Goal: Feedback & Contribution: Submit feedback/report problem

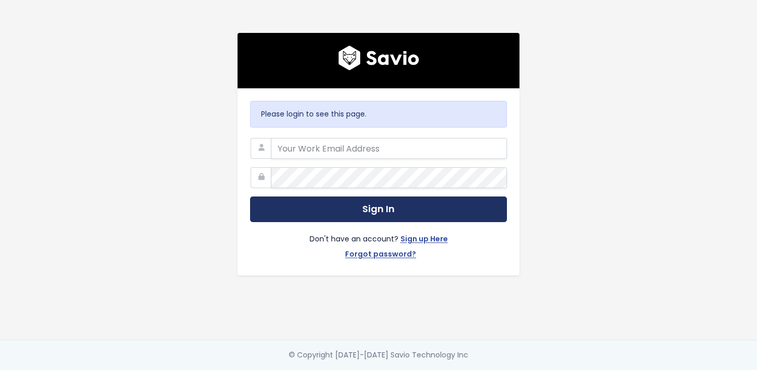
type input "hello@storypark.com"
click at [384, 210] on button "Sign In" at bounding box center [378, 209] width 257 height 26
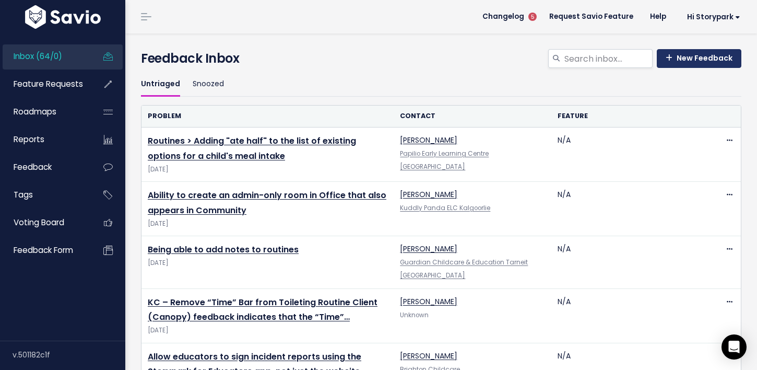
click at [695, 60] on link "New Feedback" at bounding box center [699, 58] width 85 height 19
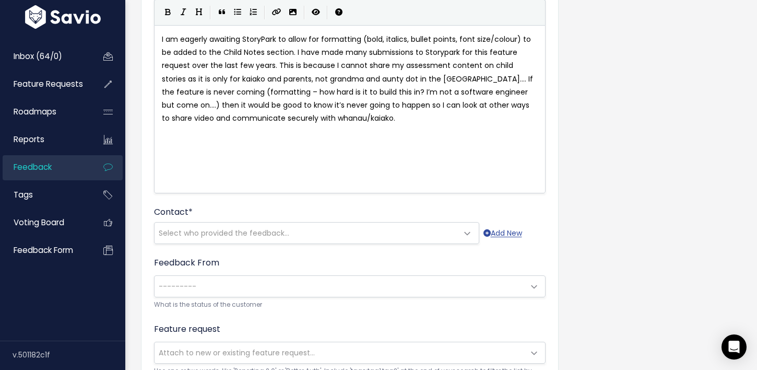
scroll to position [113, 0]
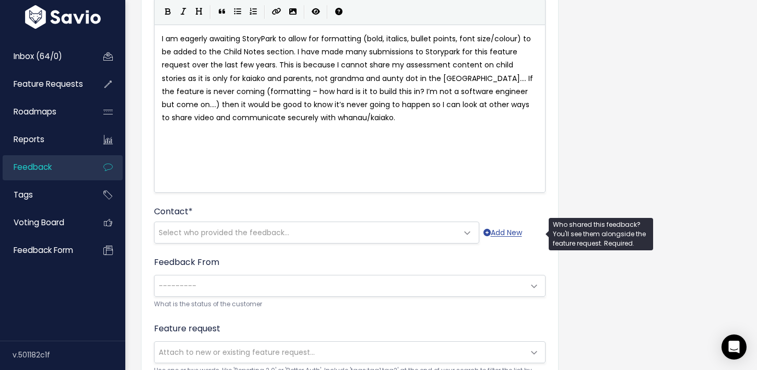
click at [362, 236] on span "Select who provided the feedback..." at bounding box center [307, 232] width 304 height 21
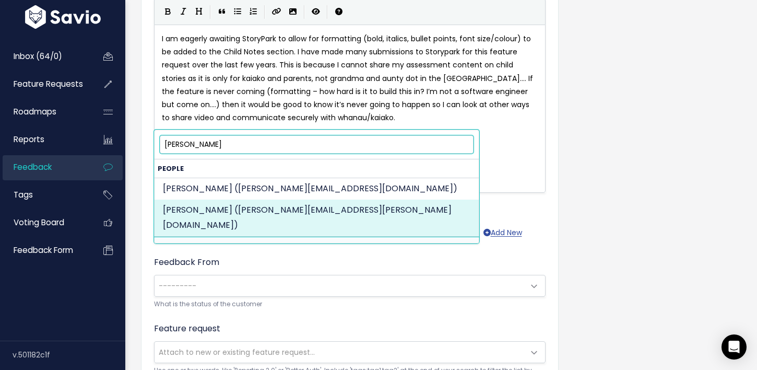
type input "[PERSON_NAME]"
select select "ACTIVE"
select select "1169469"
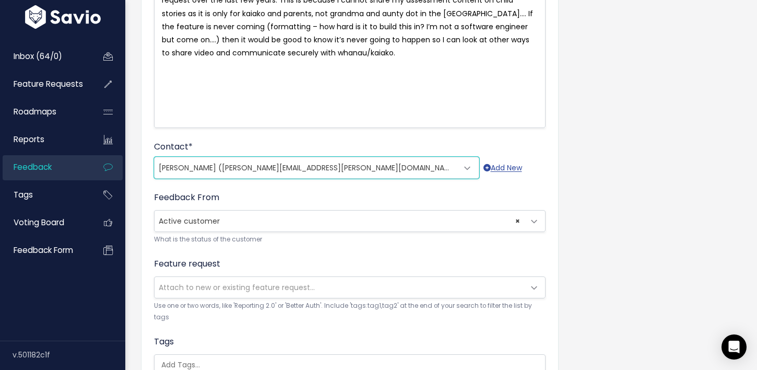
scroll to position [181, 0]
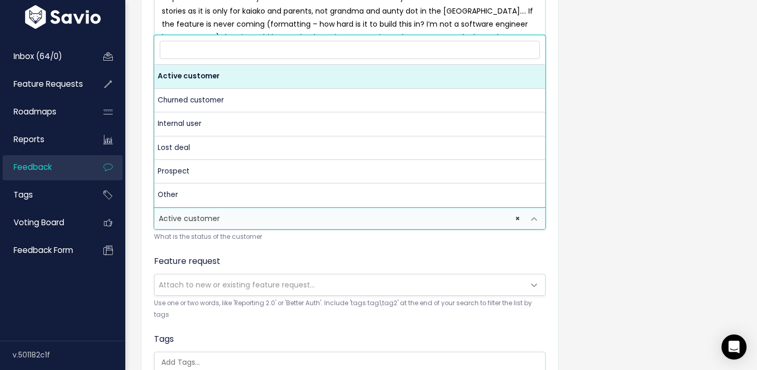
click at [534, 221] on span at bounding box center [534, 218] width 21 height 21
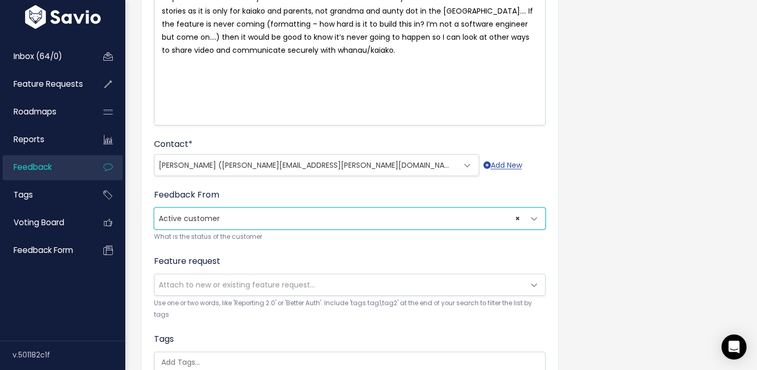
click at [534, 221] on span at bounding box center [534, 218] width 21 height 21
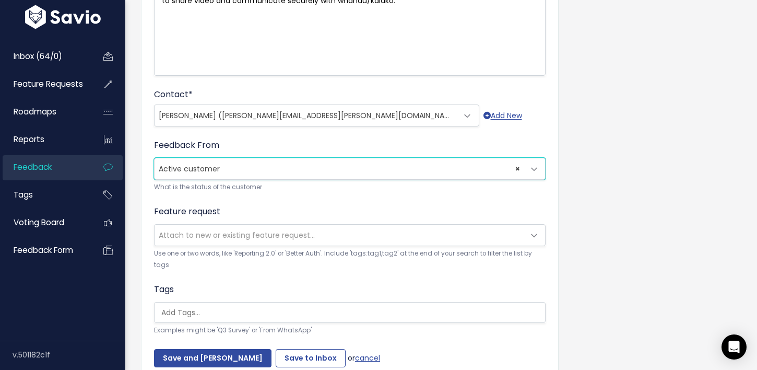
scroll to position [244, 0]
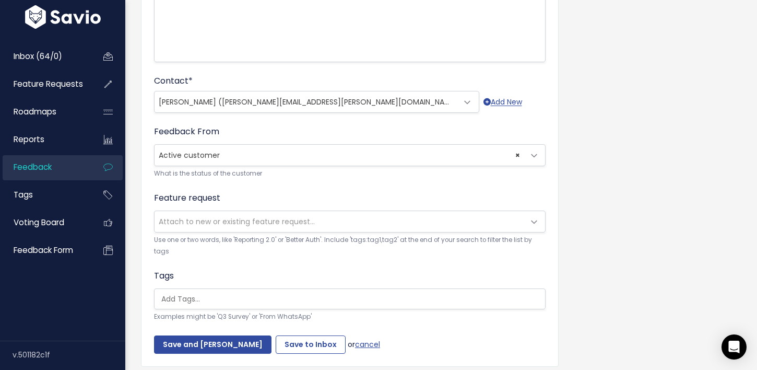
click at [538, 225] on span at bounding box center [534, 222] width 21 height 21
click at [399, 270] on div "Tags Examples might be 'Q3 Survey' or 'From WhatsApp'" at bounding box center [350, 296] width 392 height 53
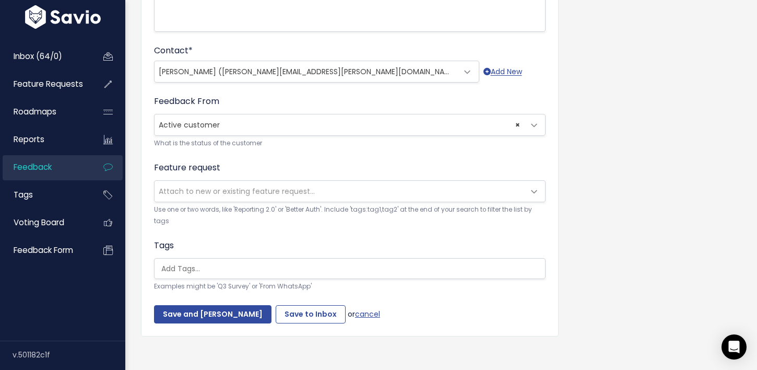
scroll to position [282, 0]
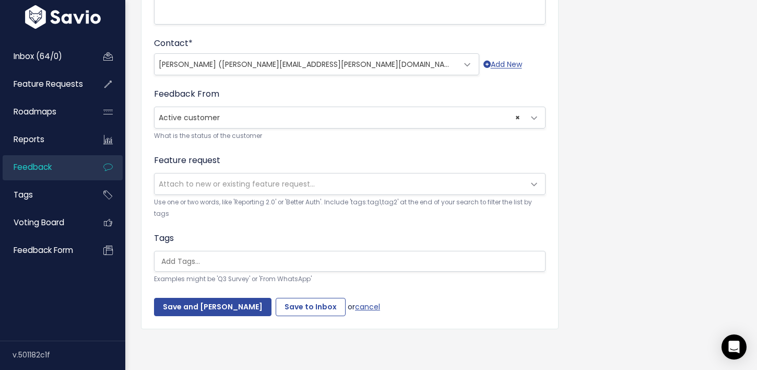
click at [421, 262] on input "search" at bounding box center [352, 261] width 391 height 11
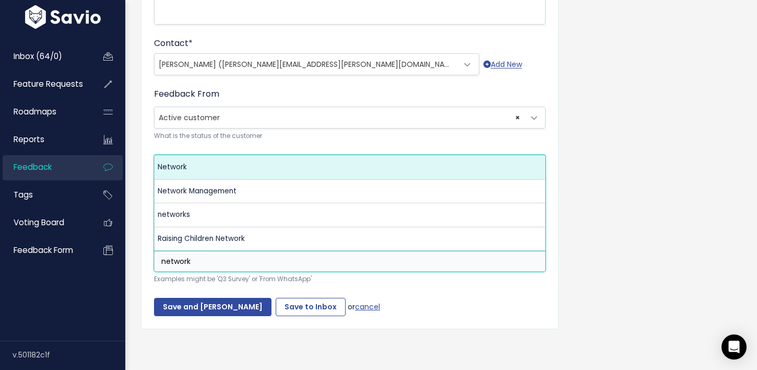
type input "network"
select select "1833"
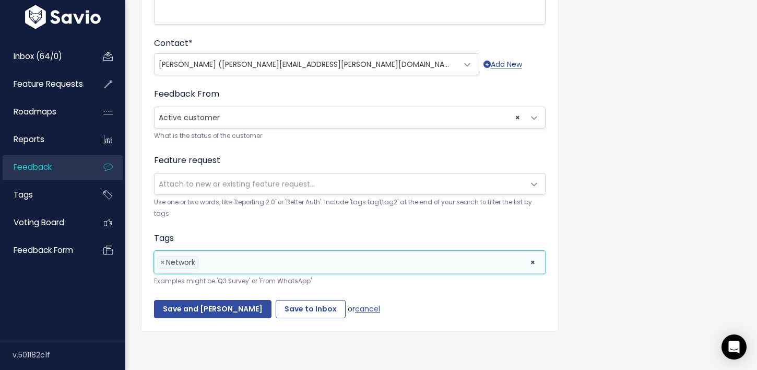
click at [228, 264] on li at bounding box center [362, 262] width 322 height 11
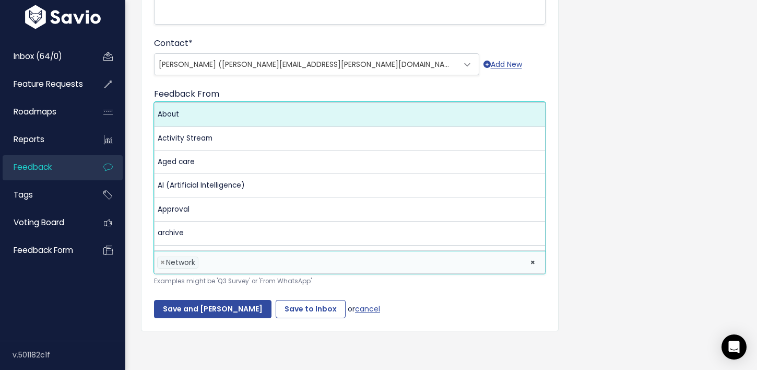
click at [229, 261] on li at bounding box center [362, 262] width 322 height 11
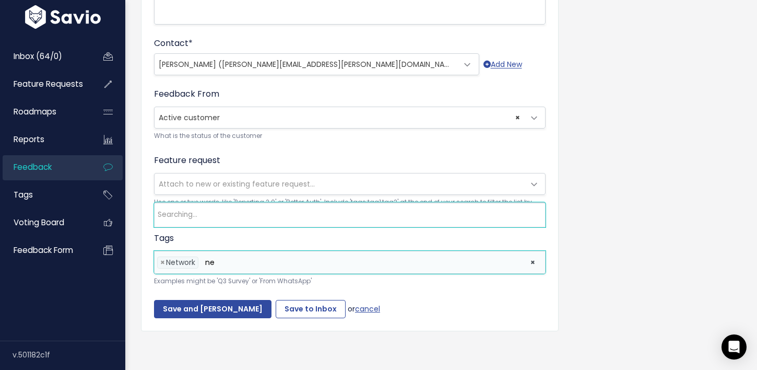
type input "n"
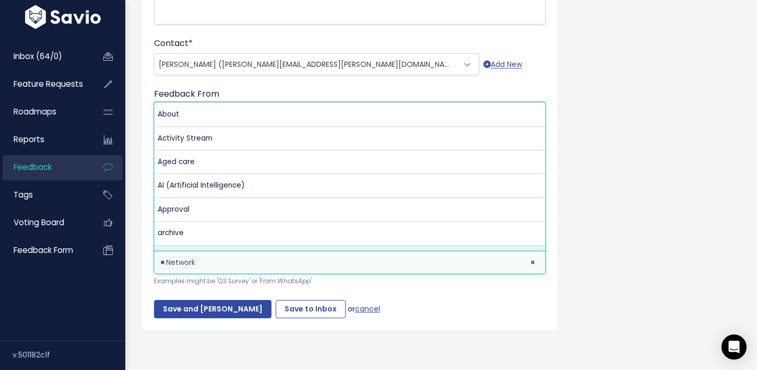
click at [163, 262] on span "×" at bounding box center [162, 262] width 5 height 11
select select
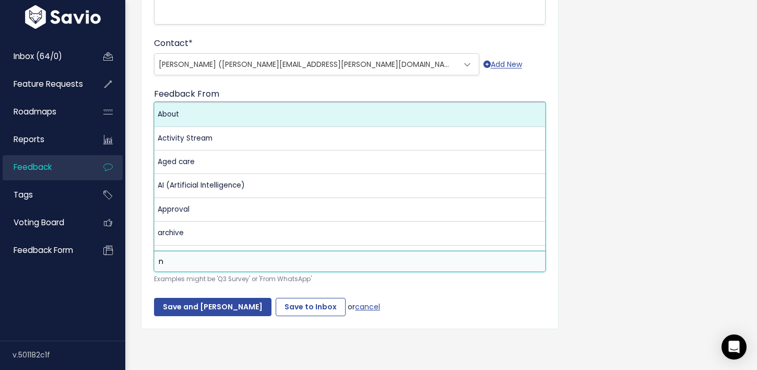
scroll to position [0, 0]
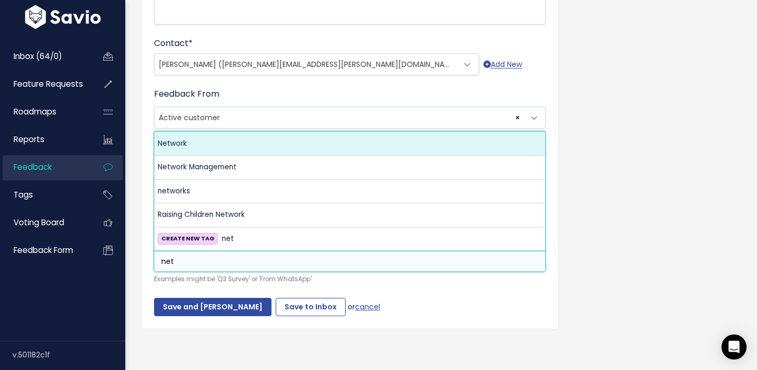
type input "net"
select select "1833"
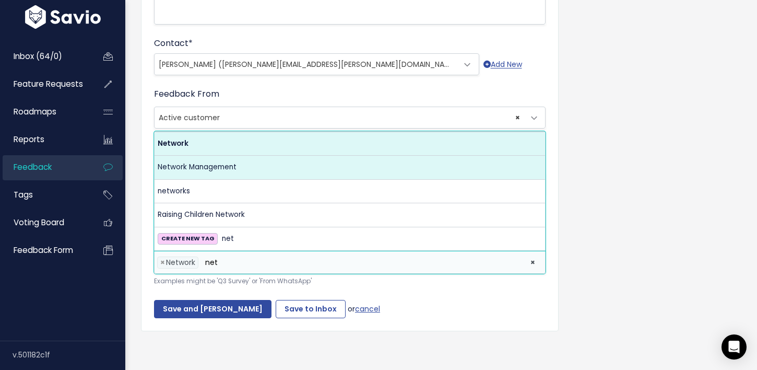
type input "net"
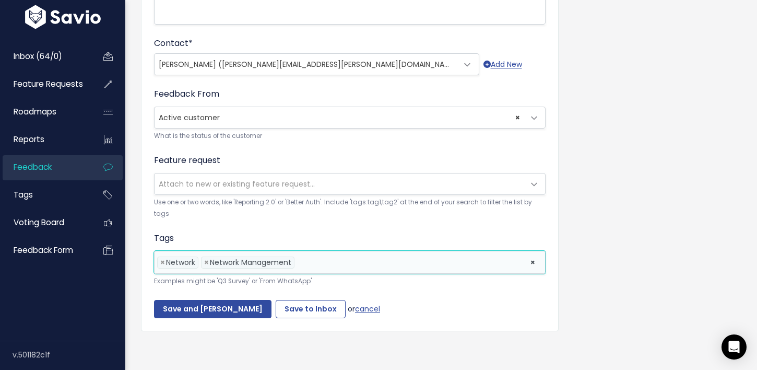
click at [341, 262] on li at bounding box center [410, 262] width 226 height 11
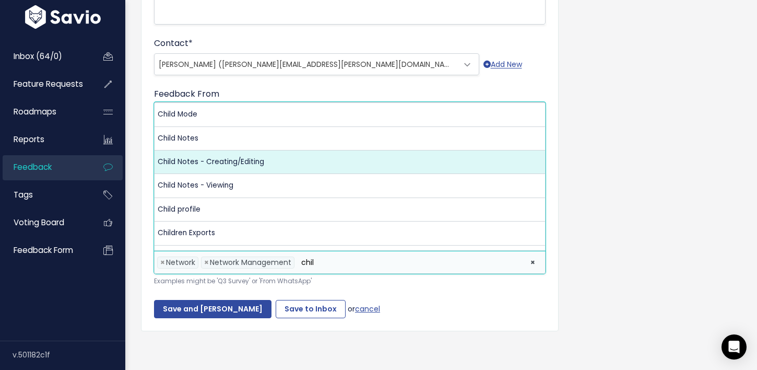
type input "chil"
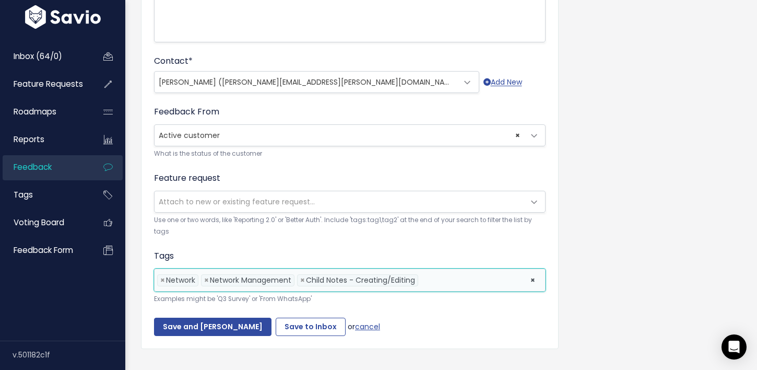
scroll to position [284, 0]
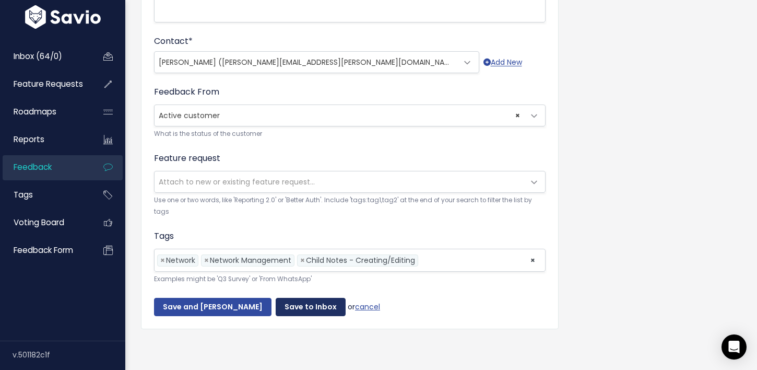
click at [293, 309] on input "Save to Inbox" at bounding box center [311, 307] width 70 height 19
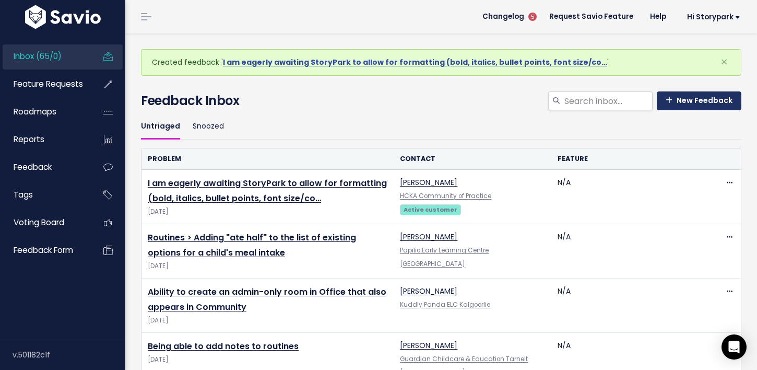
click at [706, 103] on link "New Feedback" at bounding box center [699, 100] width 85 height 19
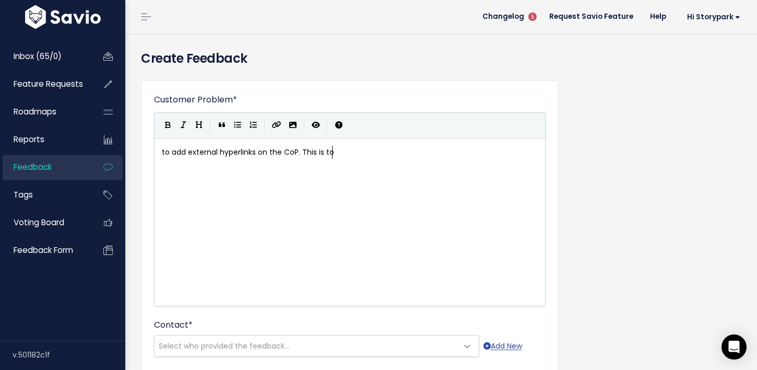
scroll to position [4, 34]
type textarea "This is to make the CoP more engaing"
type textarea "ging, and get people to click on"
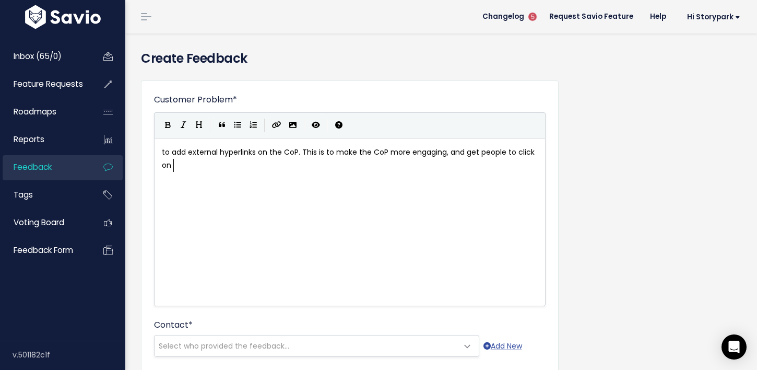
click at [388, 150] on span "to add external hyperlinks on the CoP. This is to make the CoP more engaging, a…" at bounding box center [349, 159] width 375 height 24
type textarea "look better,"
click at [303, 160] on pre "to add external hyperlinks on the CoP. This is to make the CoP look better, mor…" at bounding box center [350, 159] width 380 height 26
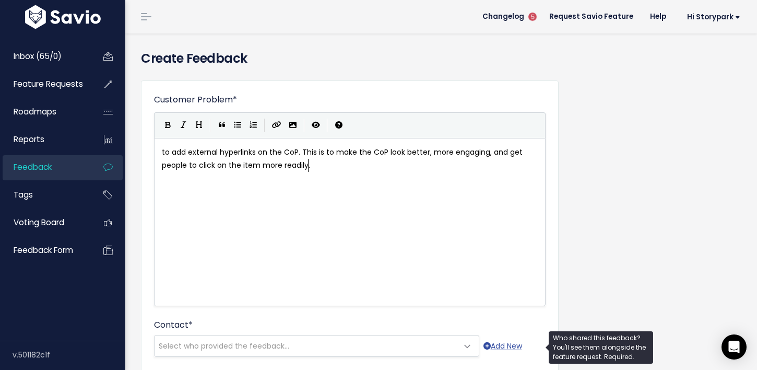
type textarea "the item more readily."
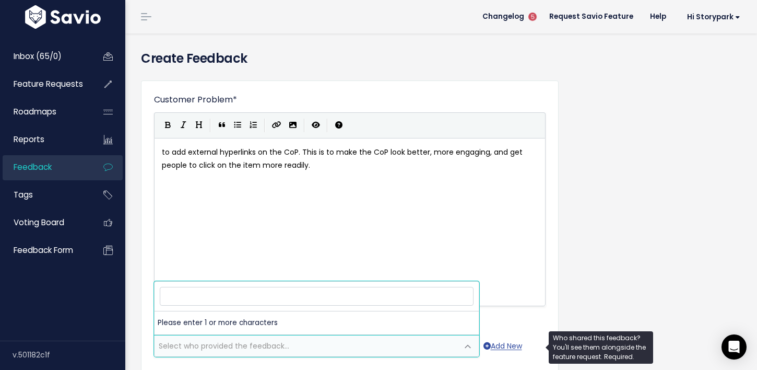
click at [312, 344] on span "Select who provided the feedback..." at bounding box center [307, 345] width 304 height 21
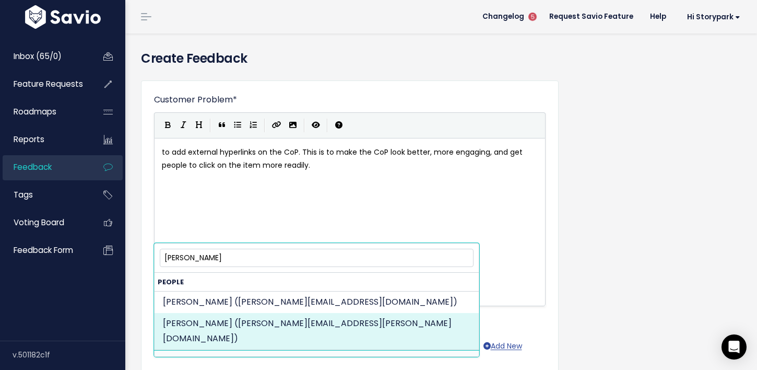
type input "claire Fouhy"
select select "ACTIVE"
select select "1169469"
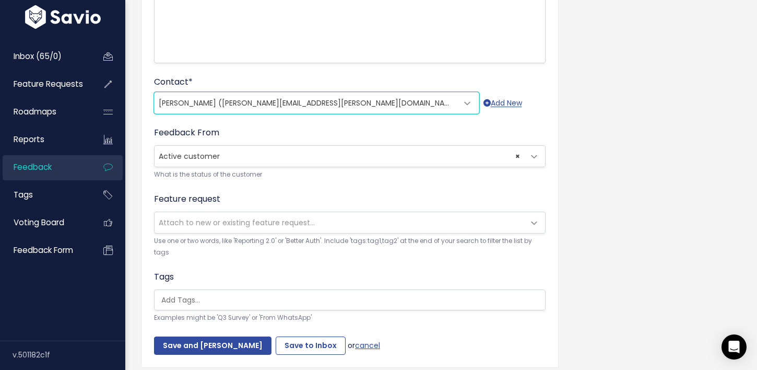
scroll to position [282, 0]
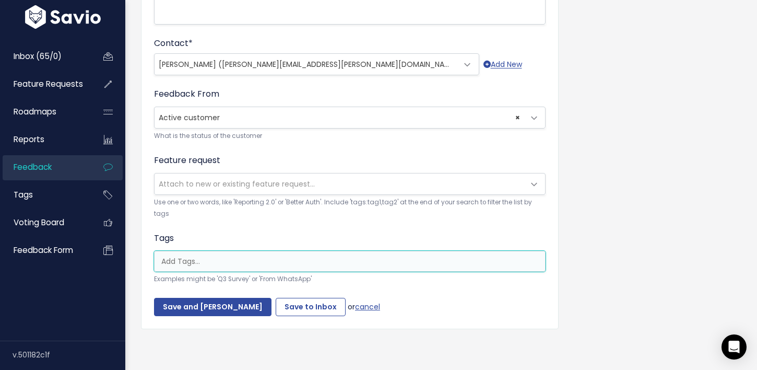
click at [267, 264] on input "search" at bounding box center [352, 261] width 391 height 11
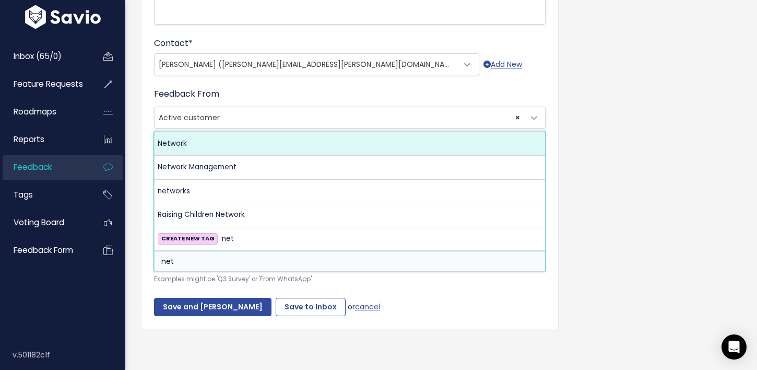
type input "net"
select select "1833"
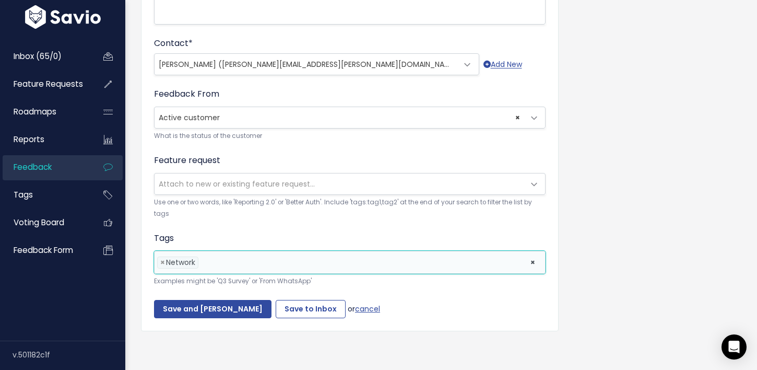
click at [223, 265] on li at bounding box center [362, 262] width 322 height 11
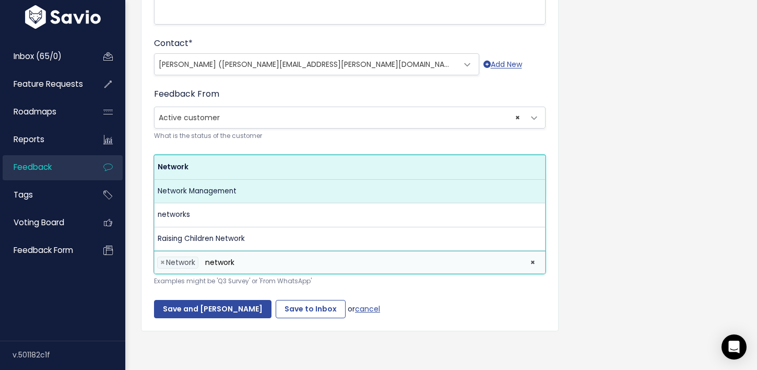
type input "network"
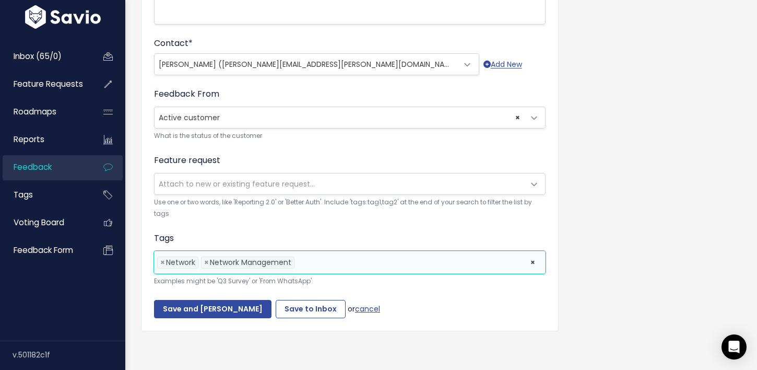
click at [325, 267] on li at bounding box center [410, 262] width 226 height 11
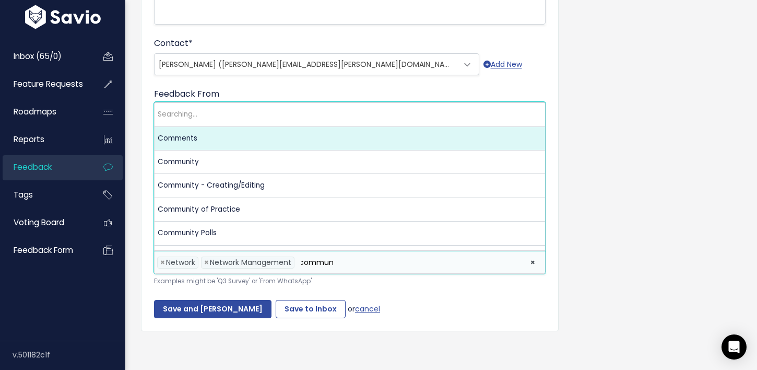
scroll to position [0, 1]
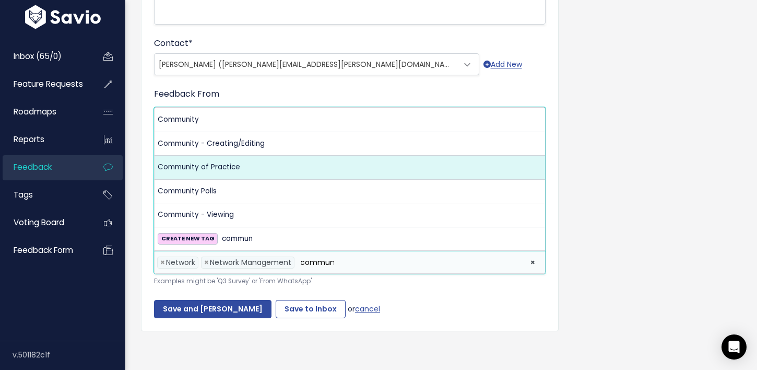
type input "commun"
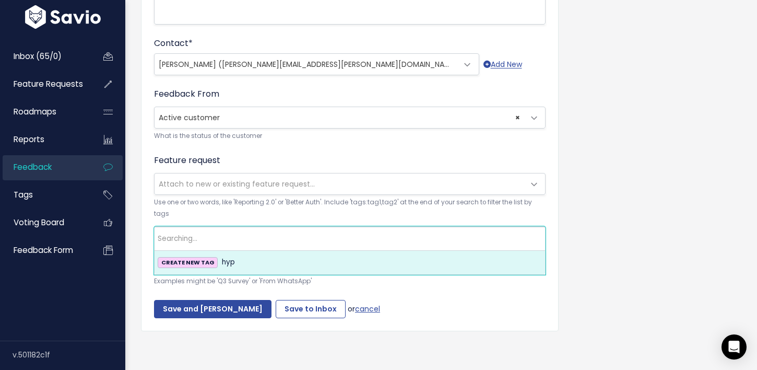
type input "h"
type input "Community of Practice"
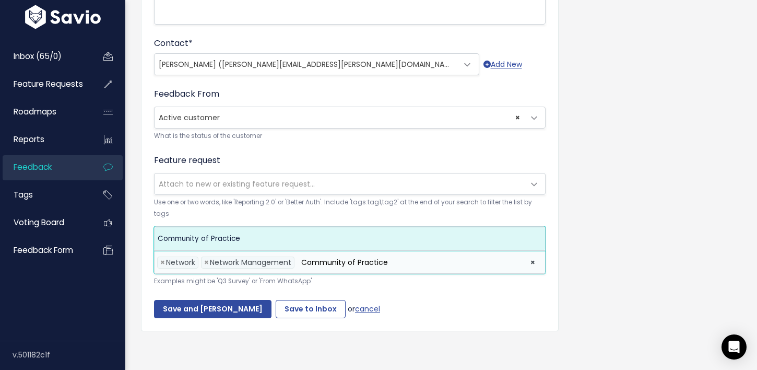
click at [507, 259] on li "Community of Practice" at bounding box center [410, 262] width 226 height 11
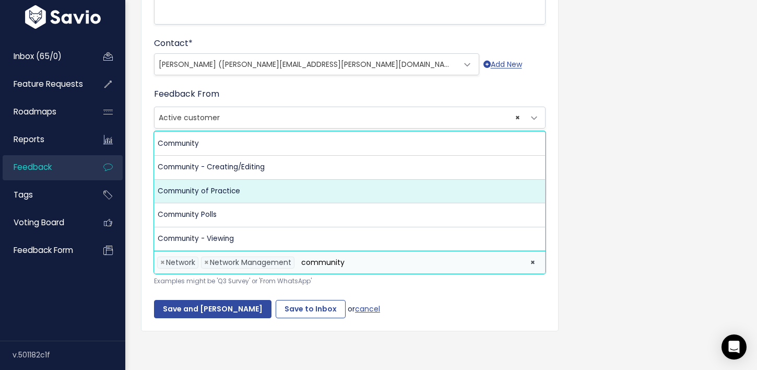
type input "community"
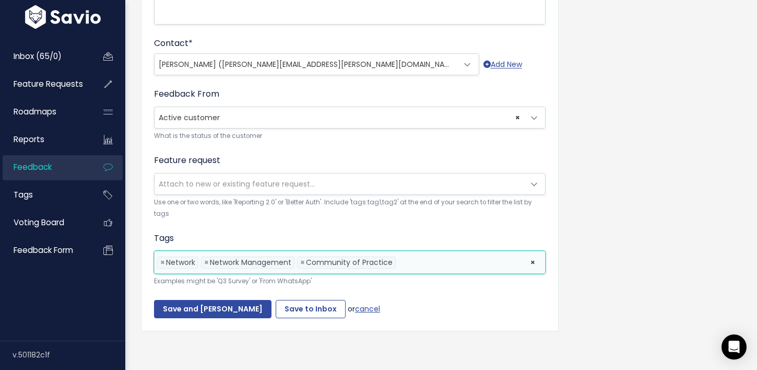
type input "h"
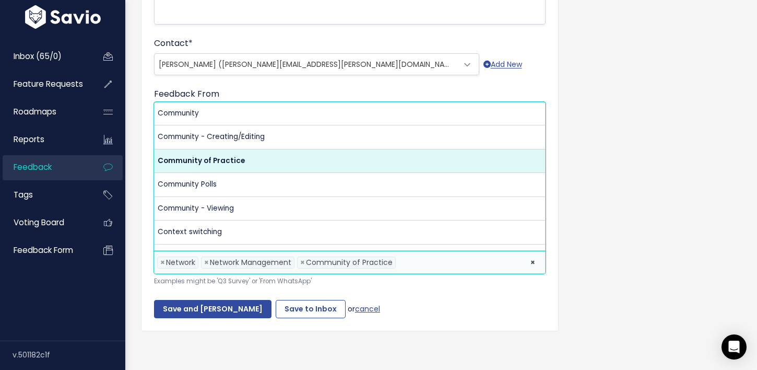
scroll to position [547, 0]
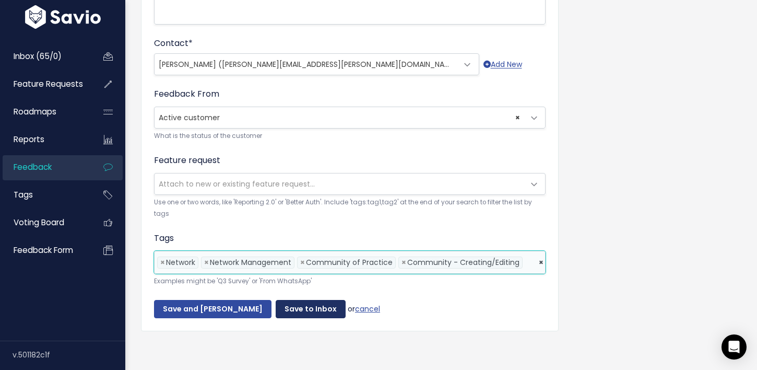
click at [303, 312] on input "Save to Inbox" at bounding box center [311, 309] width 70 height 19
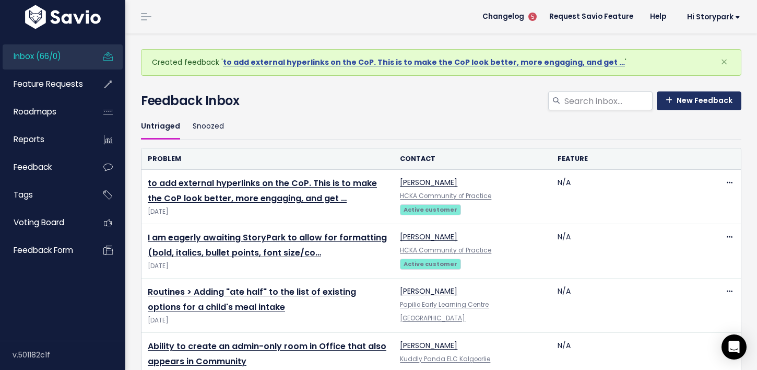
click at [709, 102] on link "New Feedback" at bounding box center [699, 100] width 85 height 19
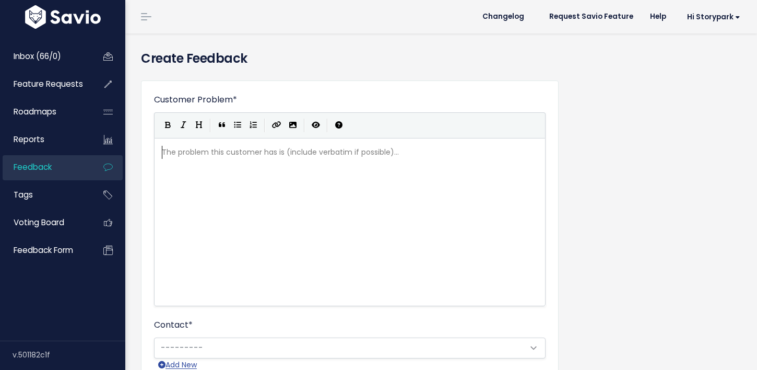
scroll to position [1, 0]
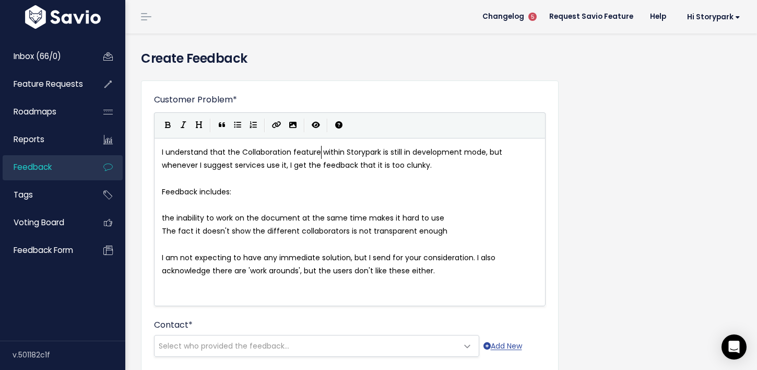
click at [323, 154] on span "I understand that the Collaboration feature within Storypark is still in develo…" at bounding box center [333, 159] width 343 height 24
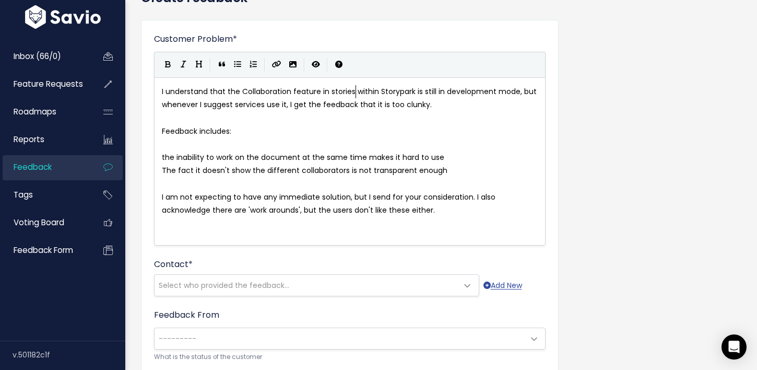
scroll to position [97, 0]
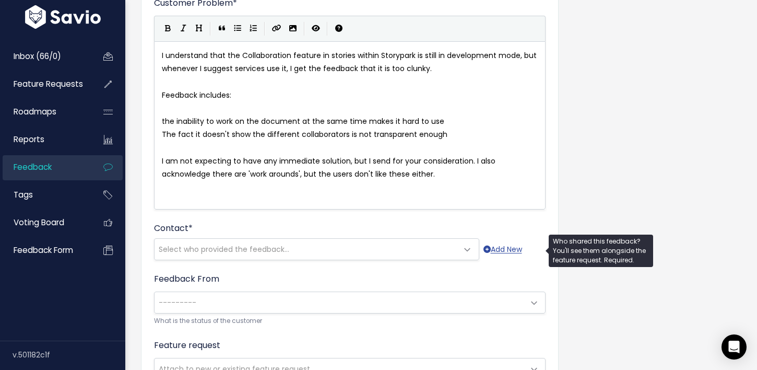
type textarea "in stories"
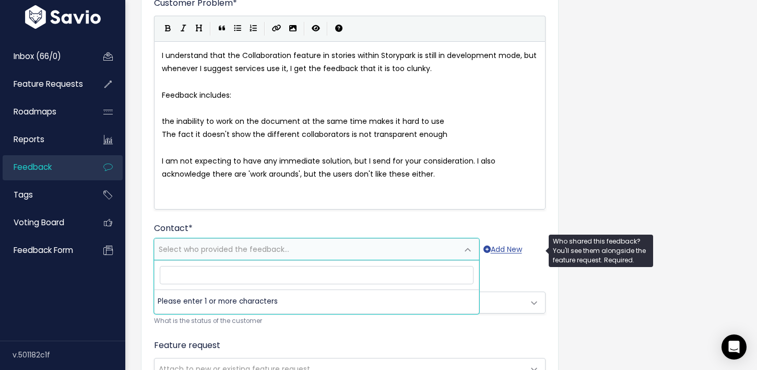
click at [317, 247] on span "Select who provided the feedback..." at bounding box center [307, 249] width 304 height 21
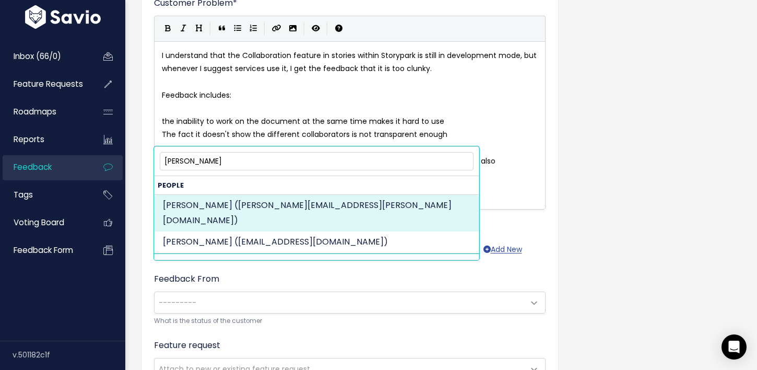
type input "laure hislop"
select select "ACTIVE"
select select "1220497"
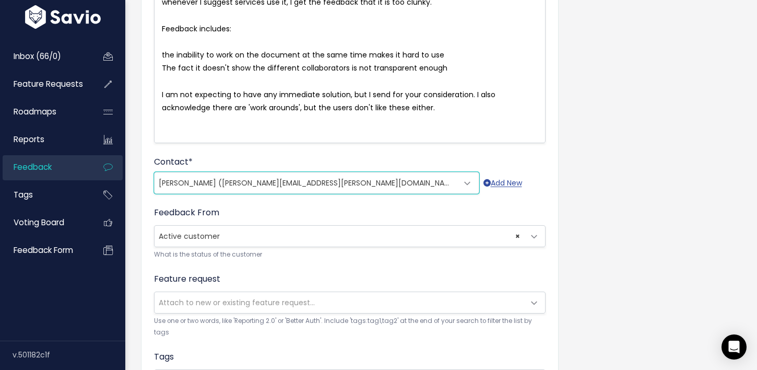
scroll to position [166, 0]
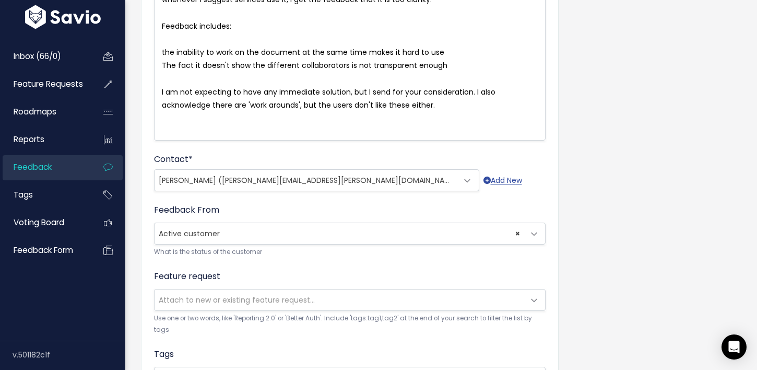
click at [261, 297] on span "Attach to new or existing feature request..." at bounding box center [237, 300] width 156 height 10
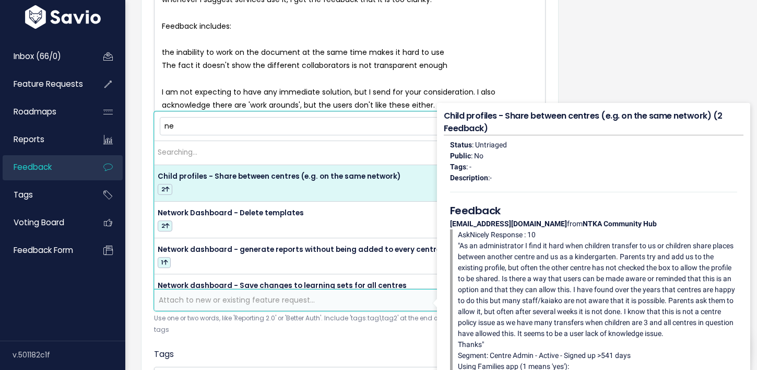
type input "n"
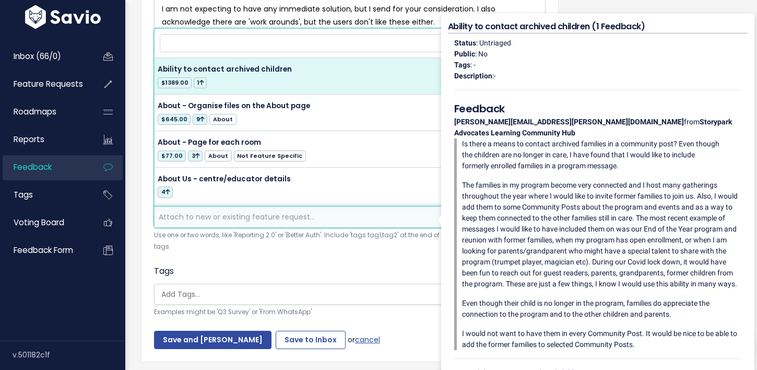
scroll to position [282, 0]
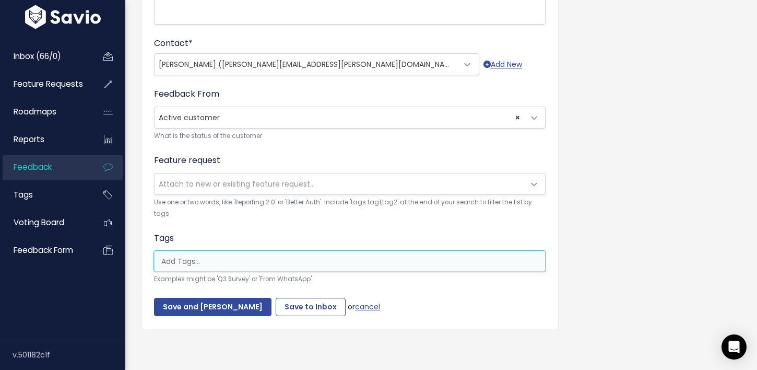
click at [199, 269] on ul at bounding box center [350, 261] width 391 height 20
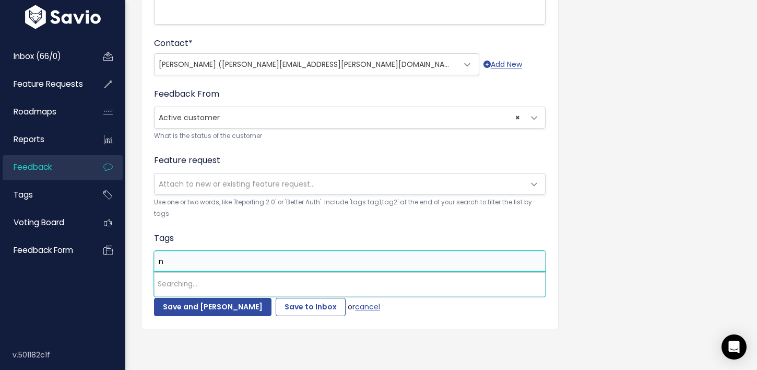
scroll to position [0, 0]
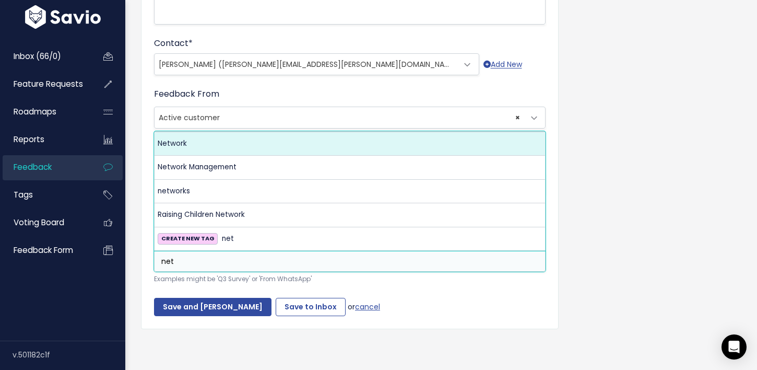
type input "net"
select select "1833"
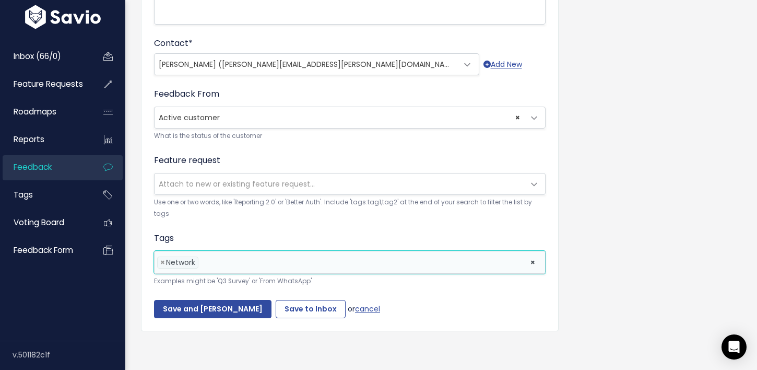
click at [218, 266] on li at bounding box center [362, 262] width 322 height 11
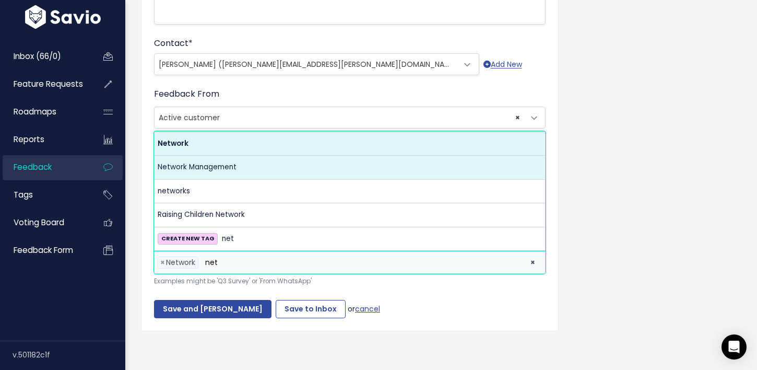
type input "net"
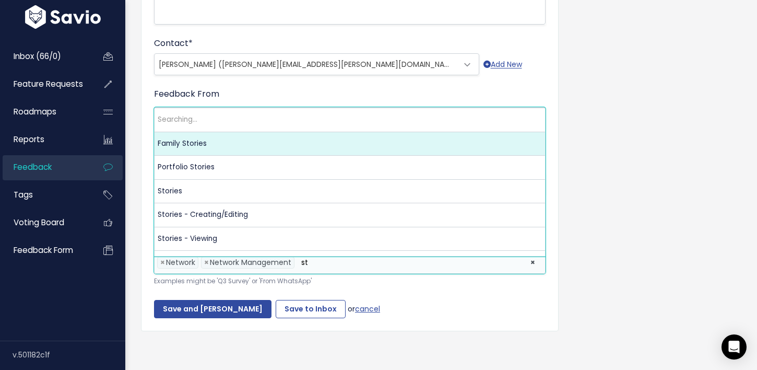
type input "s"
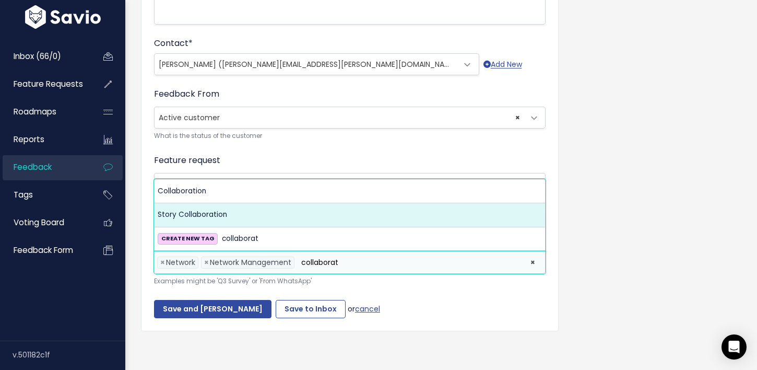
type input "collaborat"
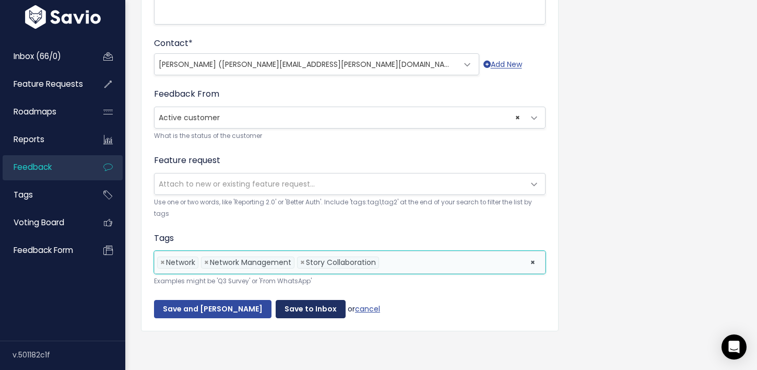
click at [307, 309] on input "Save to Inbox" at bounding box center [311, 309] width 70 height 19
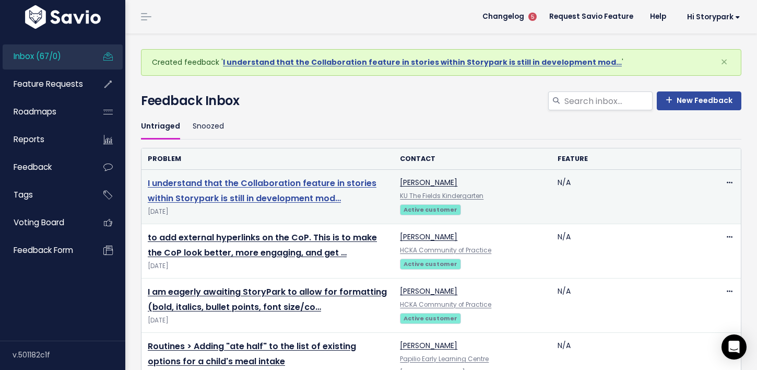
click at [276, 184] on link "I understand that the Collaboration feature in stories within Storypark is stil…" at bounding box center [262, 190] width 229 height 27
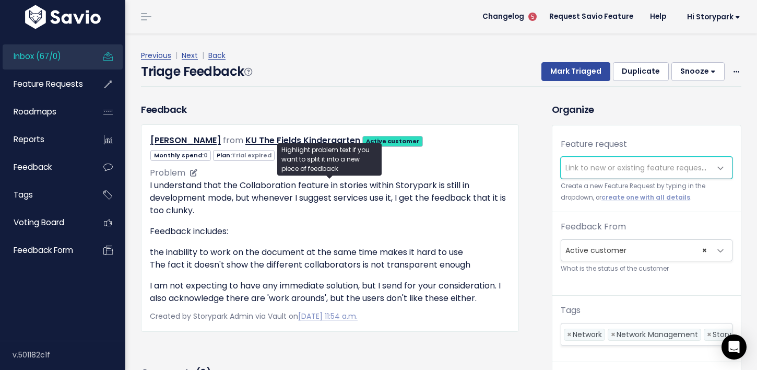
scroll to position [16, 0]
